Goal: Find specific page/section: Find specific page/section

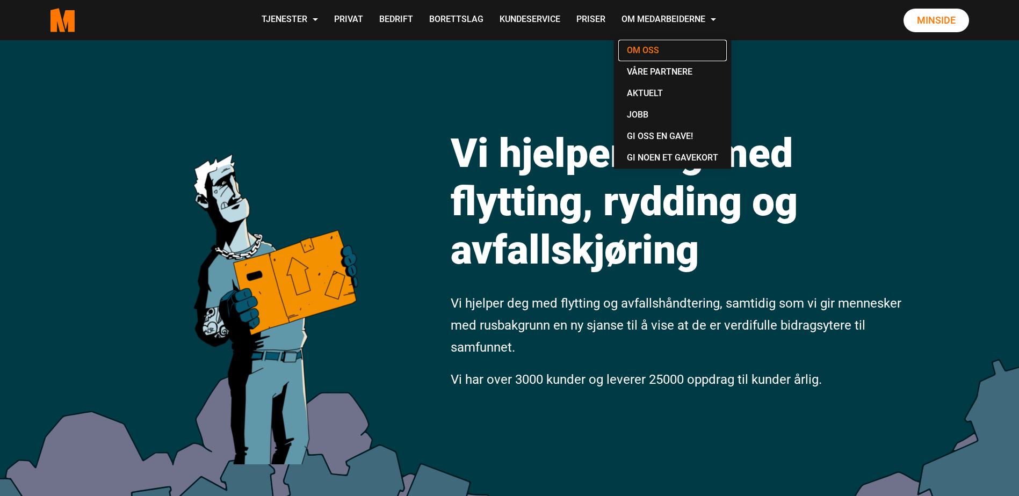
drag, startPoint x: 0, startPoint y: 0, endPoint x: 651, endPoint y: 49, distance: 653.3
click at [651, 49] on link "Om oss" at bounding box center [672, 50] width 108 height 21
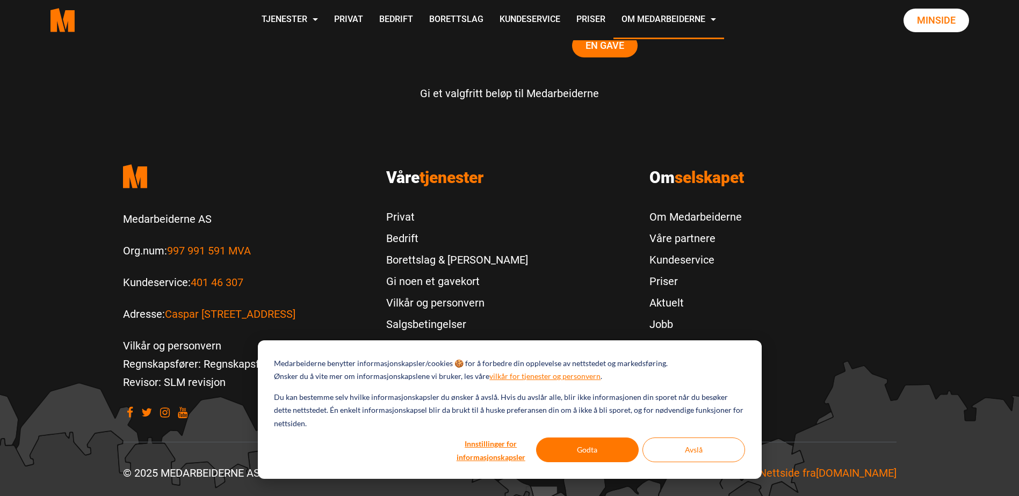
scroll to position [3363, 0]
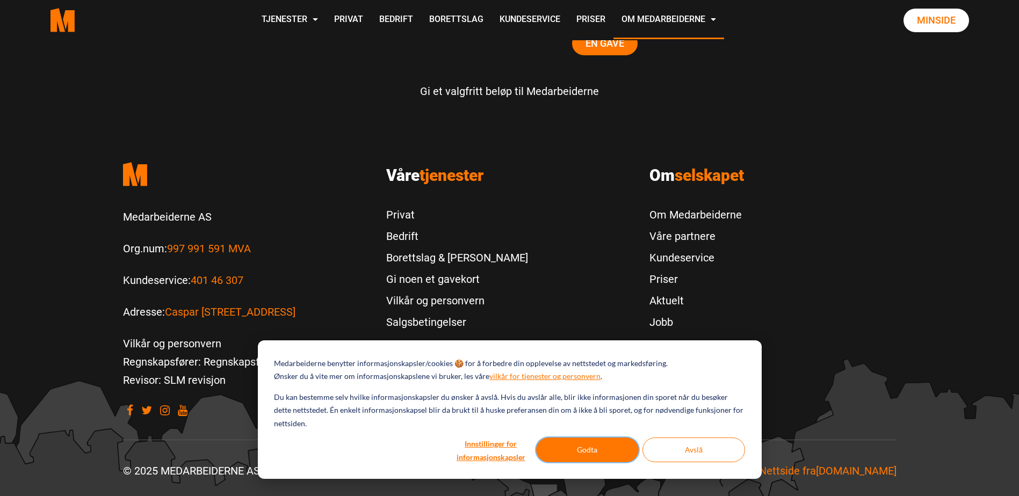
click at [584, 444] on button "Godta" at bounding box center [587, 450] width 103 height 25
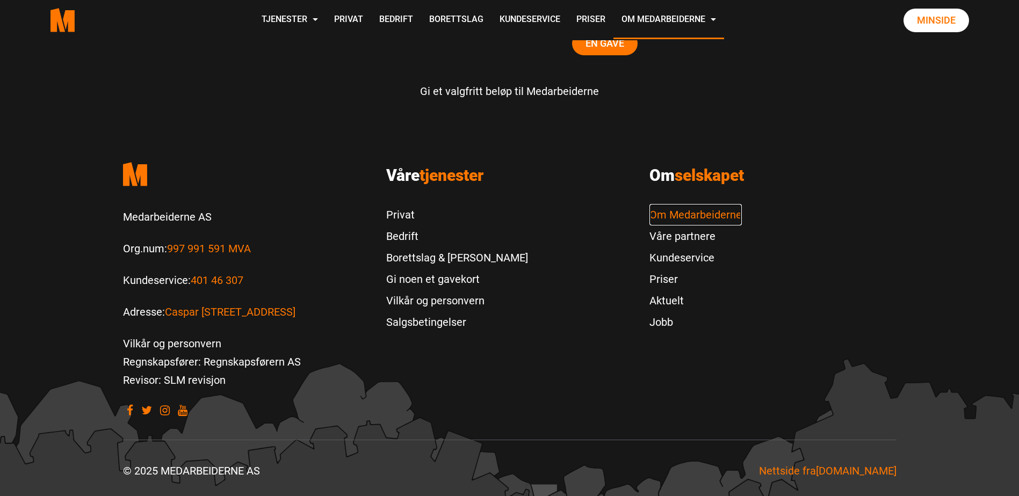
click at [669, 212] on link "Om Medarbeiderne" at bounding box center [695, 214] width 92 height 21
